Goal: Task Accomplishment & Management: Use online tool/utility

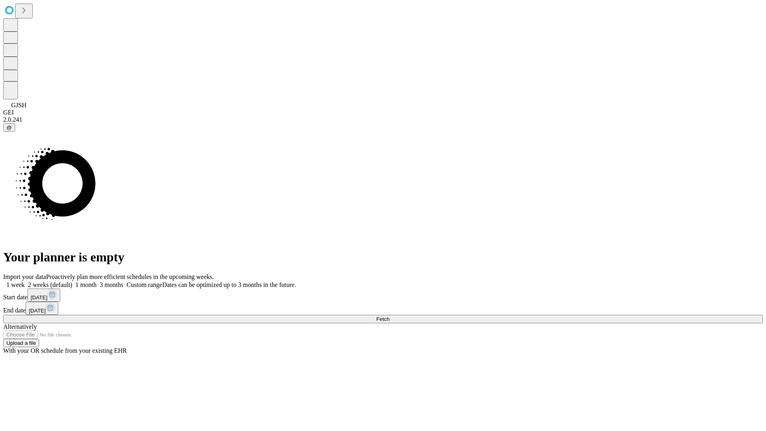
click at [389, 316] on span "Fetch" at bounding box center [382, 319] width 13 height 6
